Goal: Register for event/course

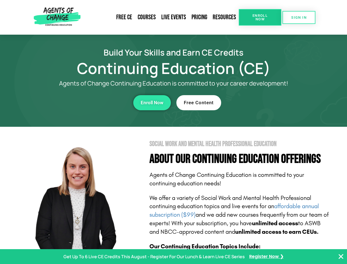
click at [173, 132] on section "Social Work and Mental Health Professional Education About Our Continuing Educa…" at bounding box center [173, 242] width 347 height 231
click at [260, 17] on span "Enroll Now" at bounding box center [260, 17] width 25 height 7
click at [299, 17] on span "SIGN IN" at bounding box center [298, 18] width 15 height 4
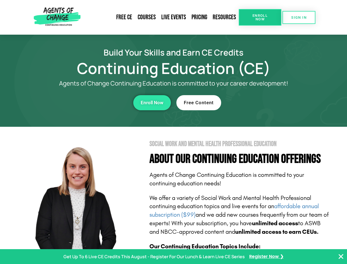
click at [95, 103] on div "Enroll Now" at bounding box center [95, 102] width 151 height 15
click at [152, 103] on span "Enroll Now" at bounding box center [152, 102] width 23 height 5
click at [252, 103] on div "Free Content" at bounding box center [252, 102] width 151 height 15
